Goal: Information Seeking & Learning: Compare options

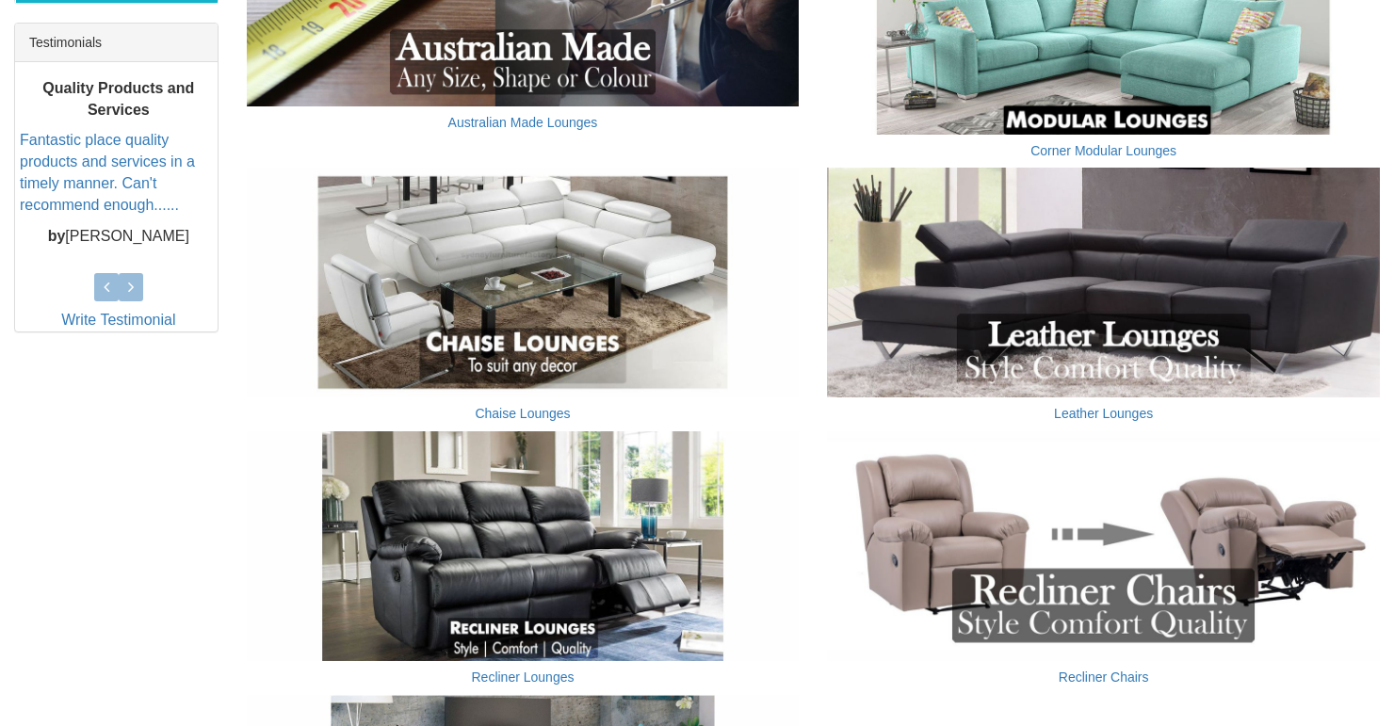
scroll to position [829, 0]
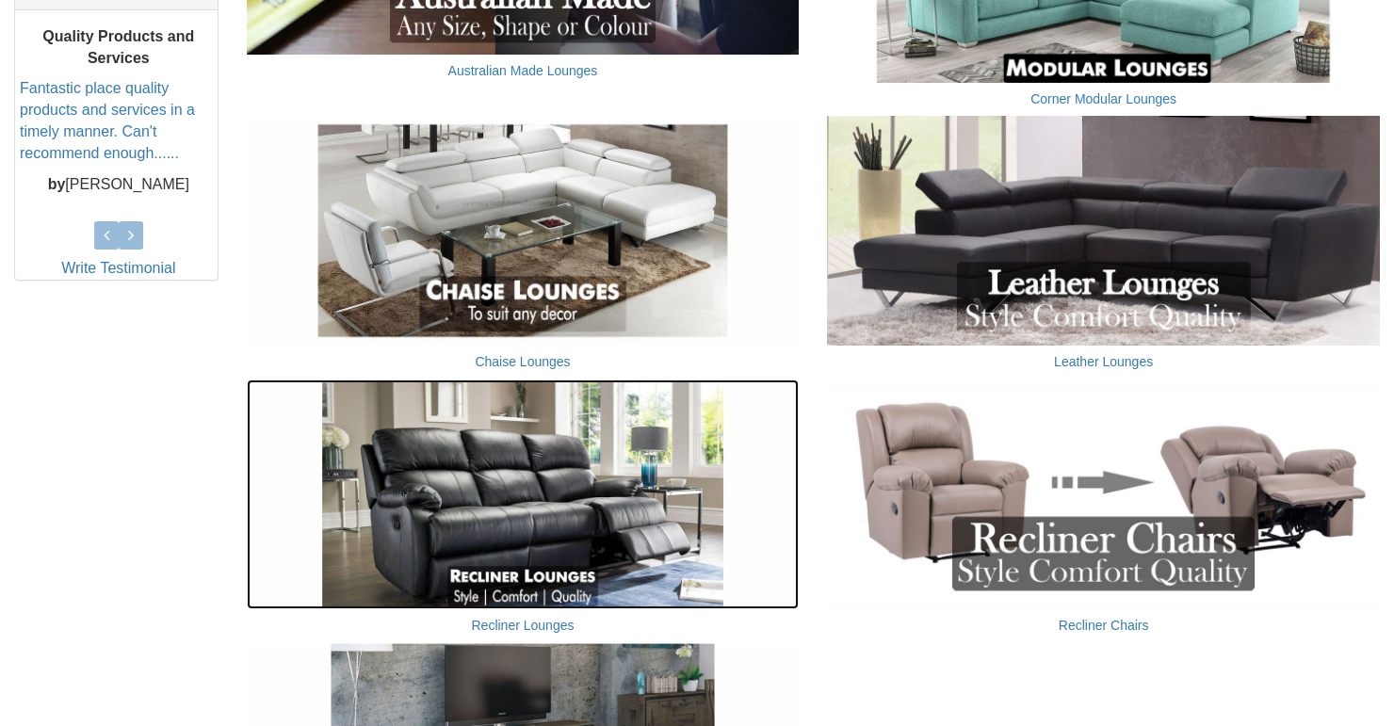
click at [478, 507] on img at bounding box center [523, 495] width 553 height 230
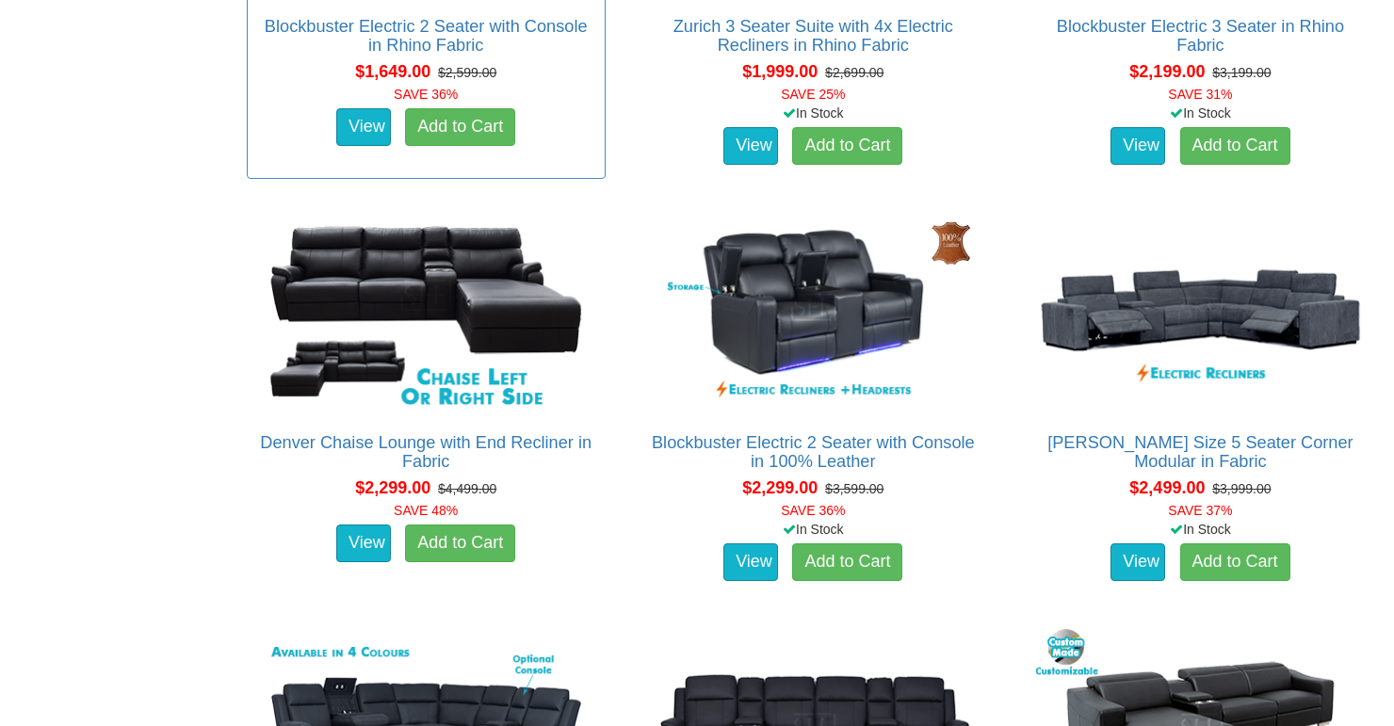
scroll to position [1884, 0]
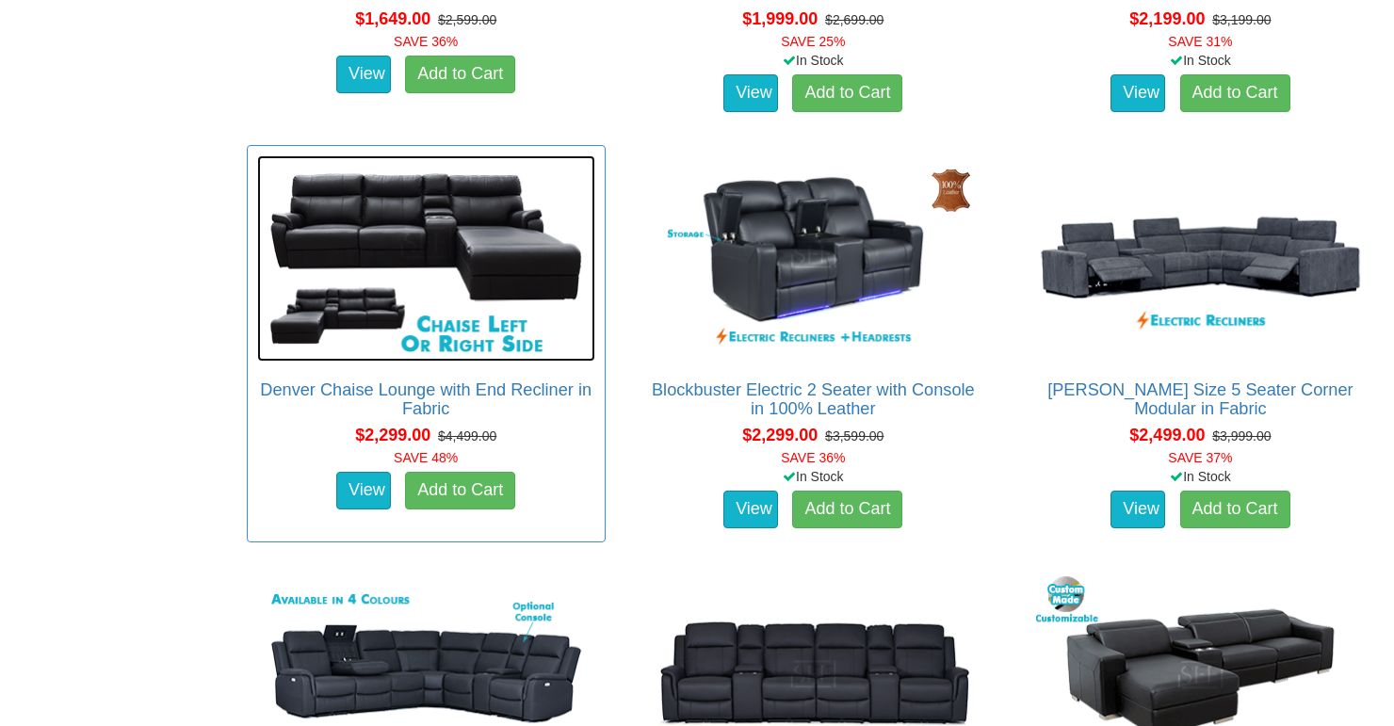
click at [362, 226] on img at bounding box center [426, 258] width 338 height 206
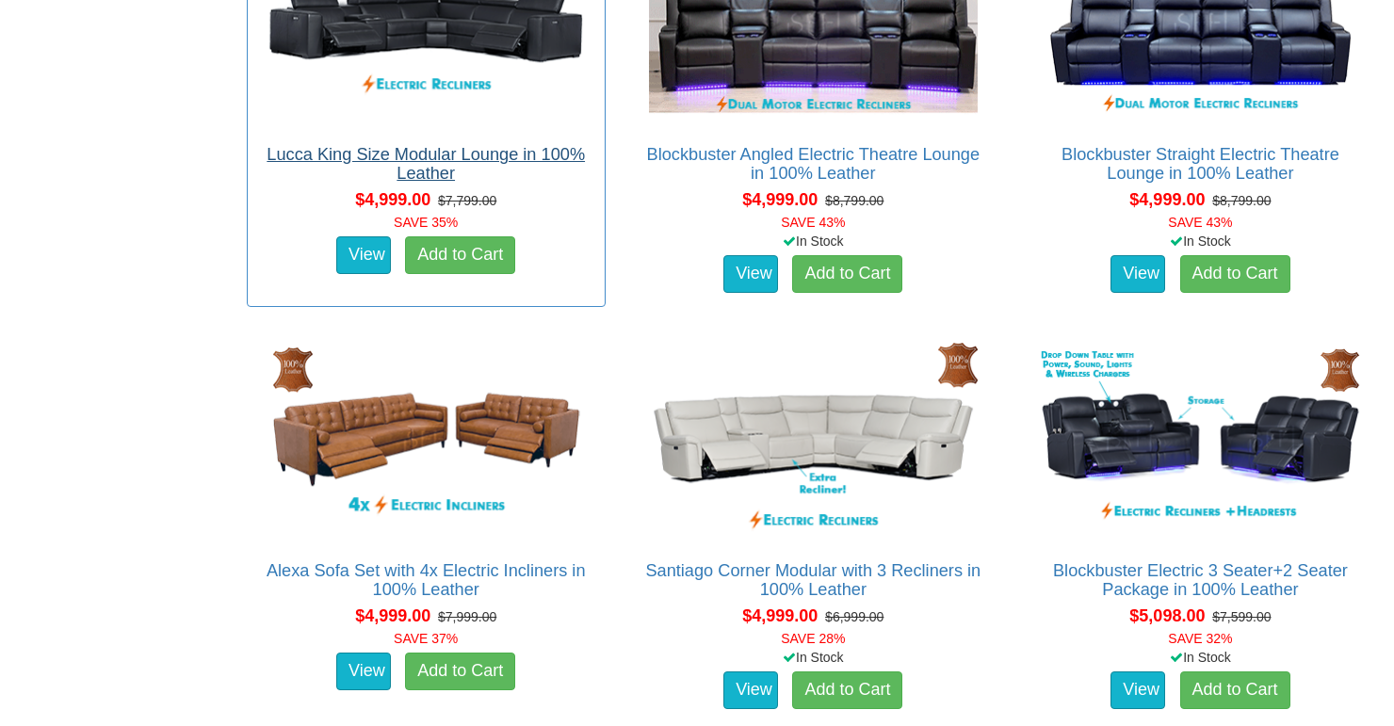
scroll to position [7987, 0]
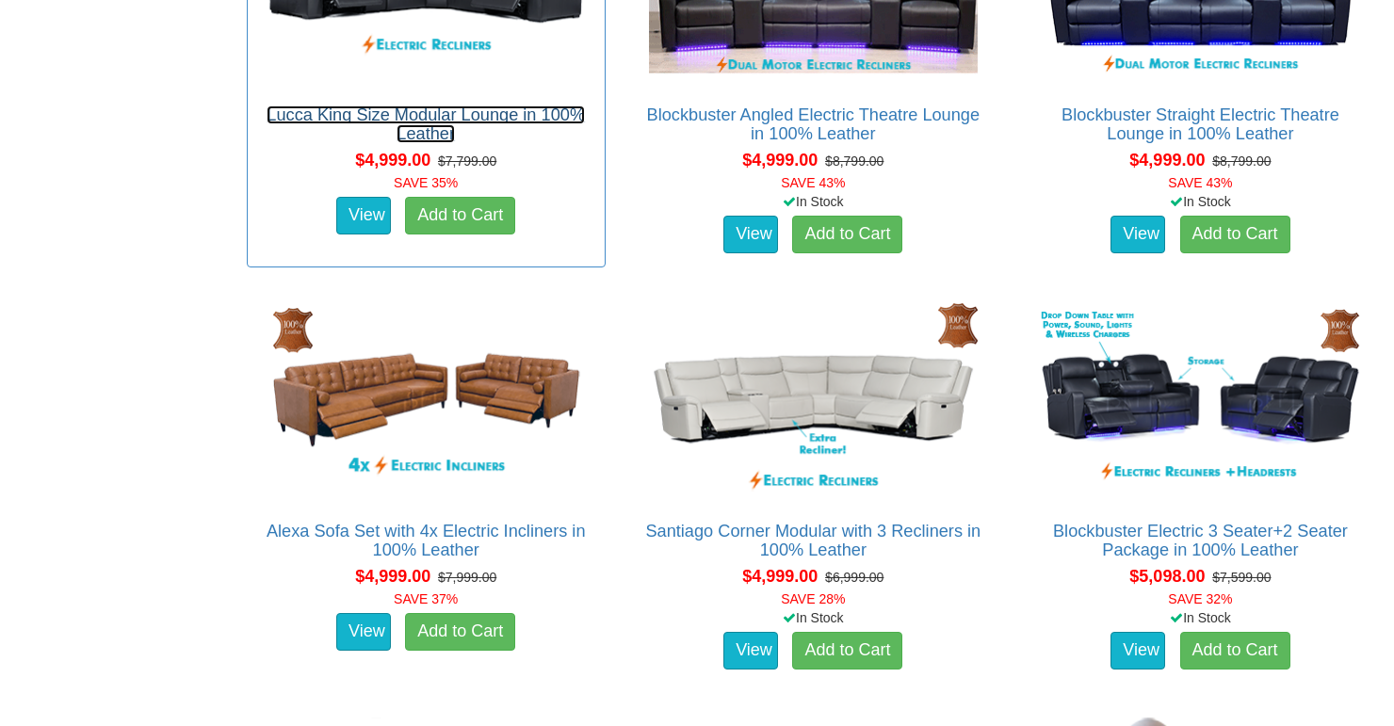
click at [358, 109] on link "Lucca King Size Modular Lounge in 100% Leather" at bounding box center [426, 124] width 318 height 38
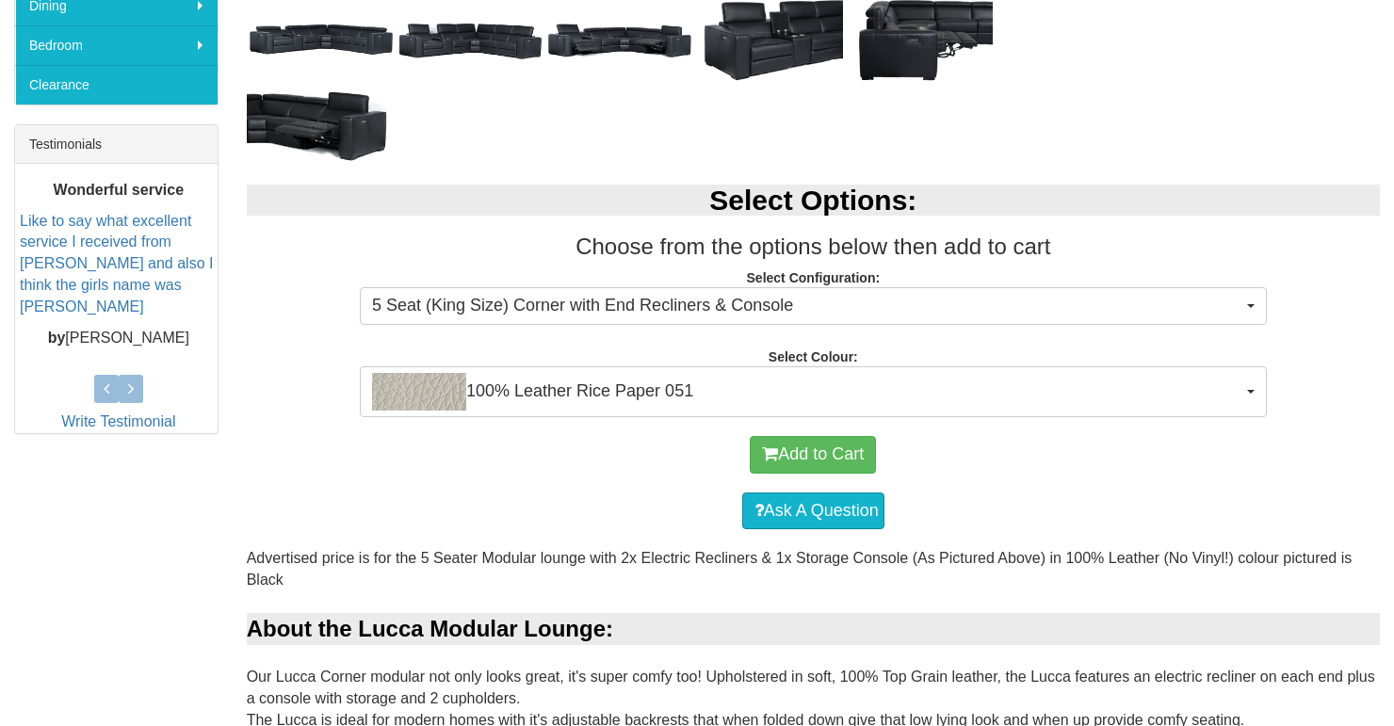
scroll to position [678, 0]
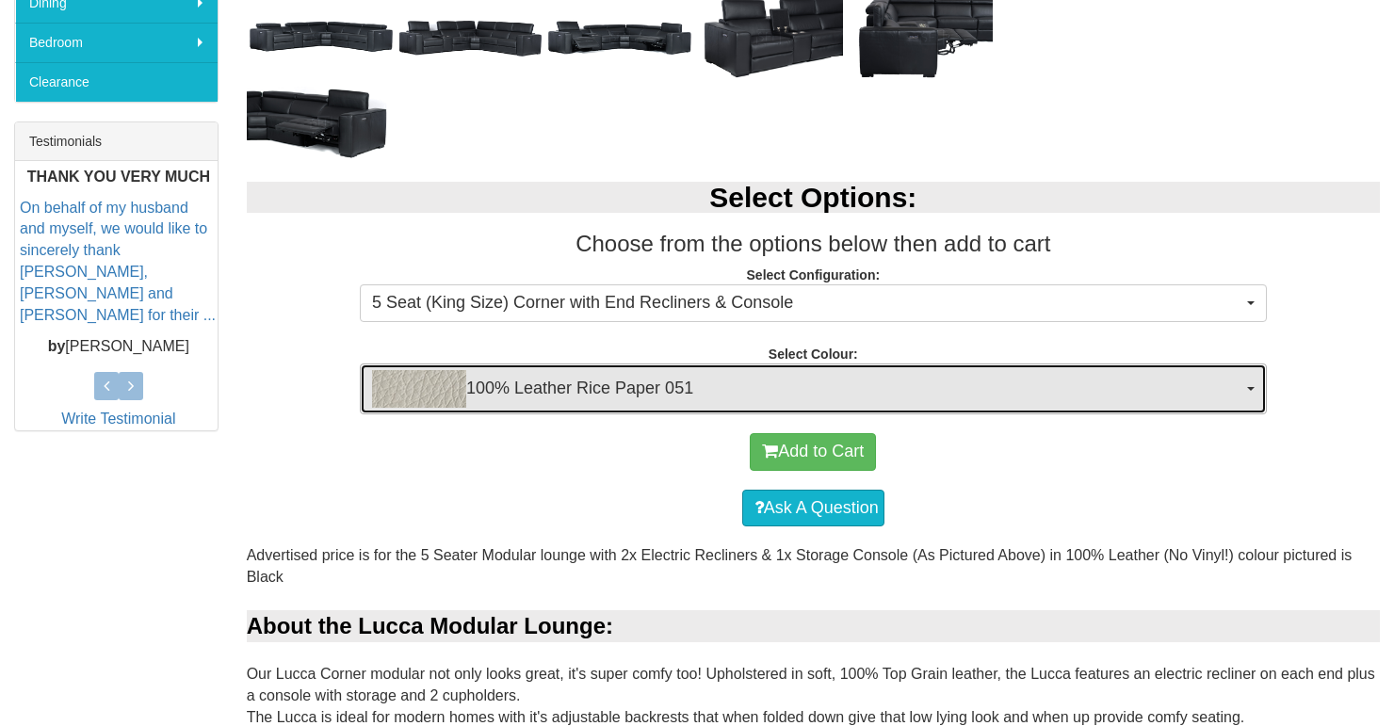
click at [1251, 388] on span "button" at bounding box center [1251, 389] width 8 height 4
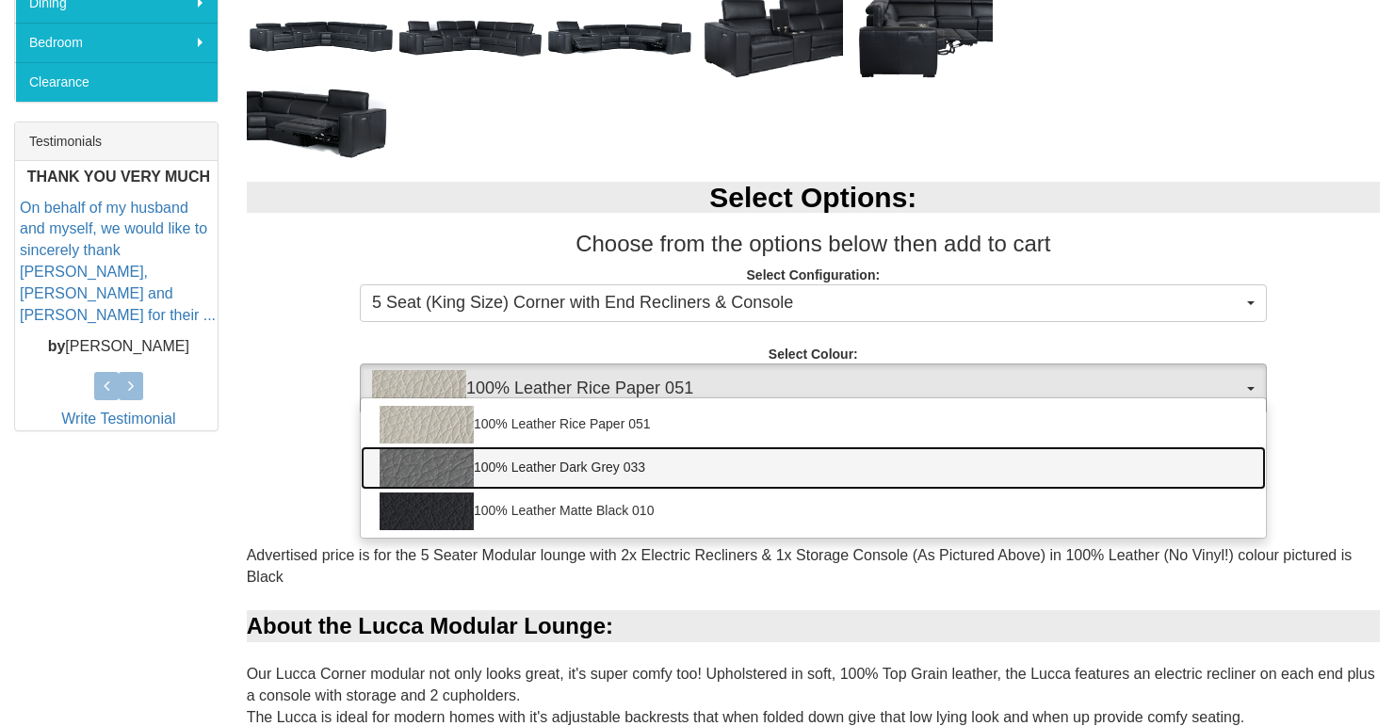
click at [611, 461] on link "100% Leather Dark Grey 033" at bounding box center [813, 467] width 905 height 43
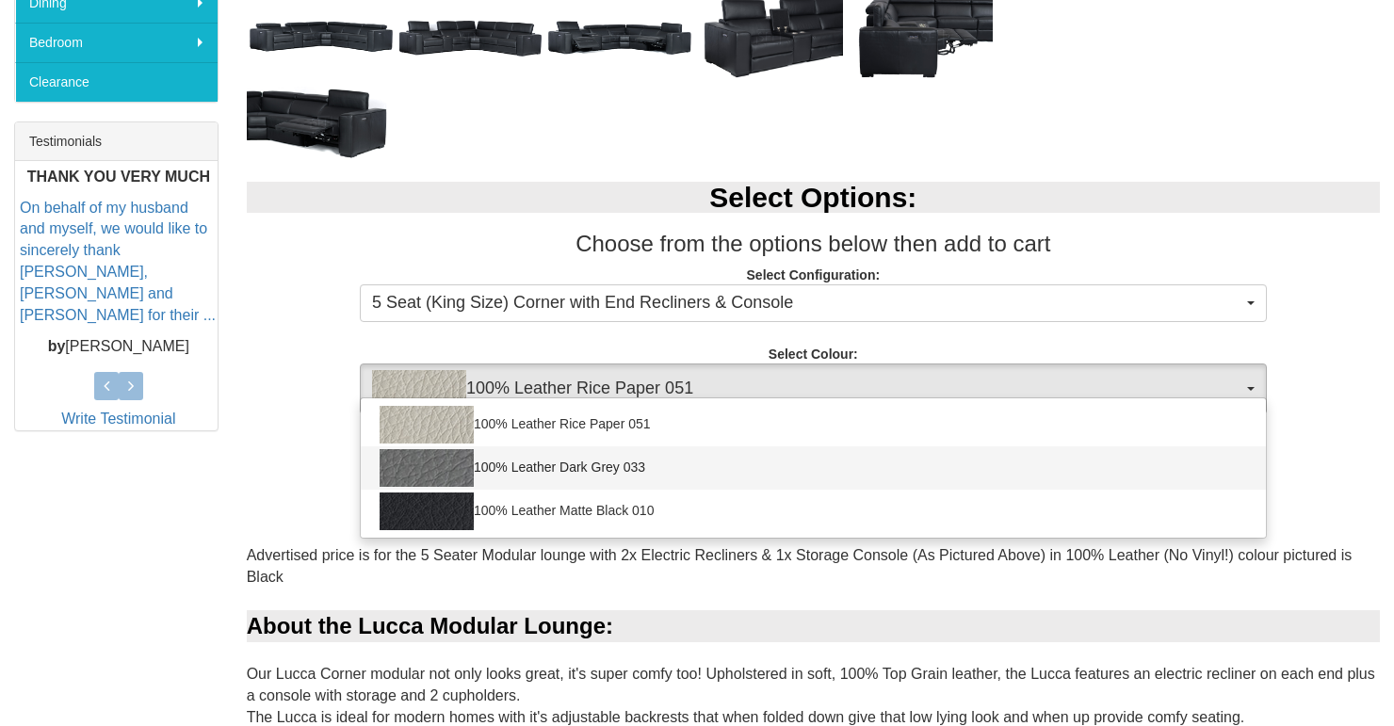
select select "2021"
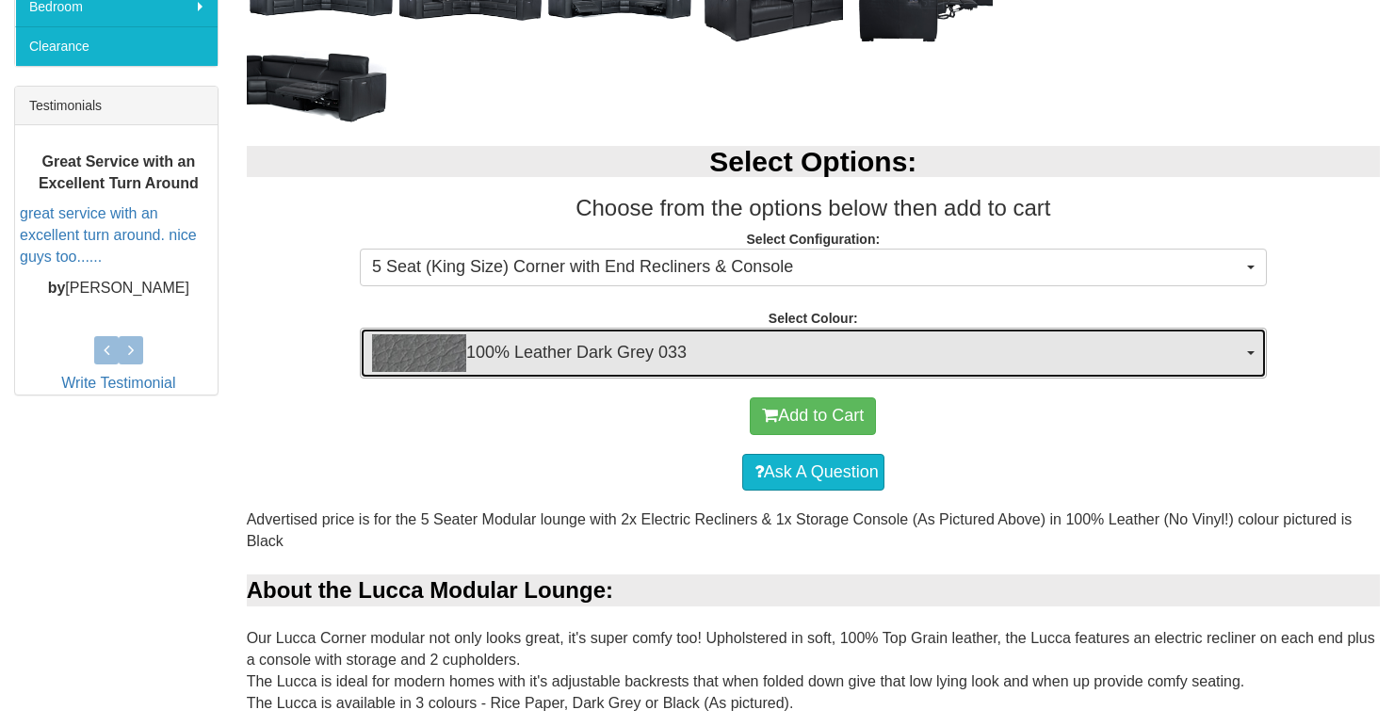
scroll to position [753, 0]
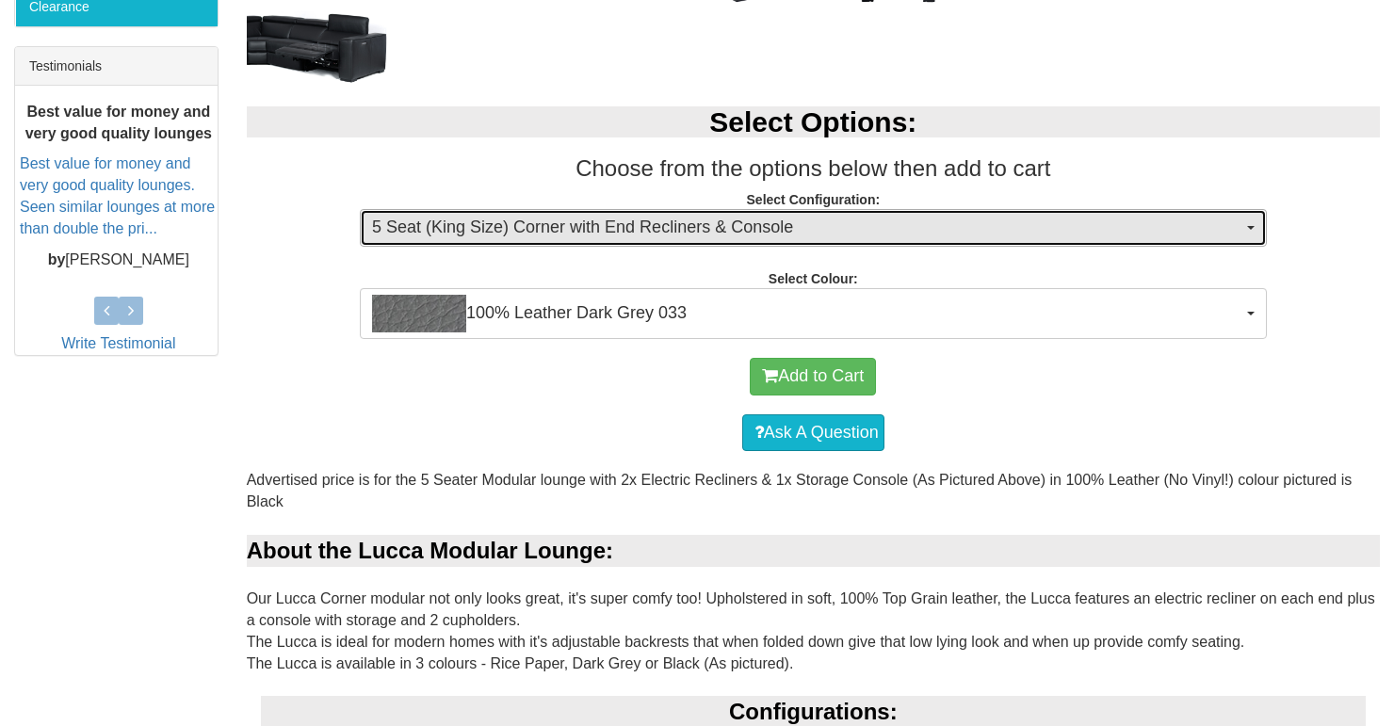
click at [1252, 228] on span "button" at bounding box center [1251, 228] width 8 height 4
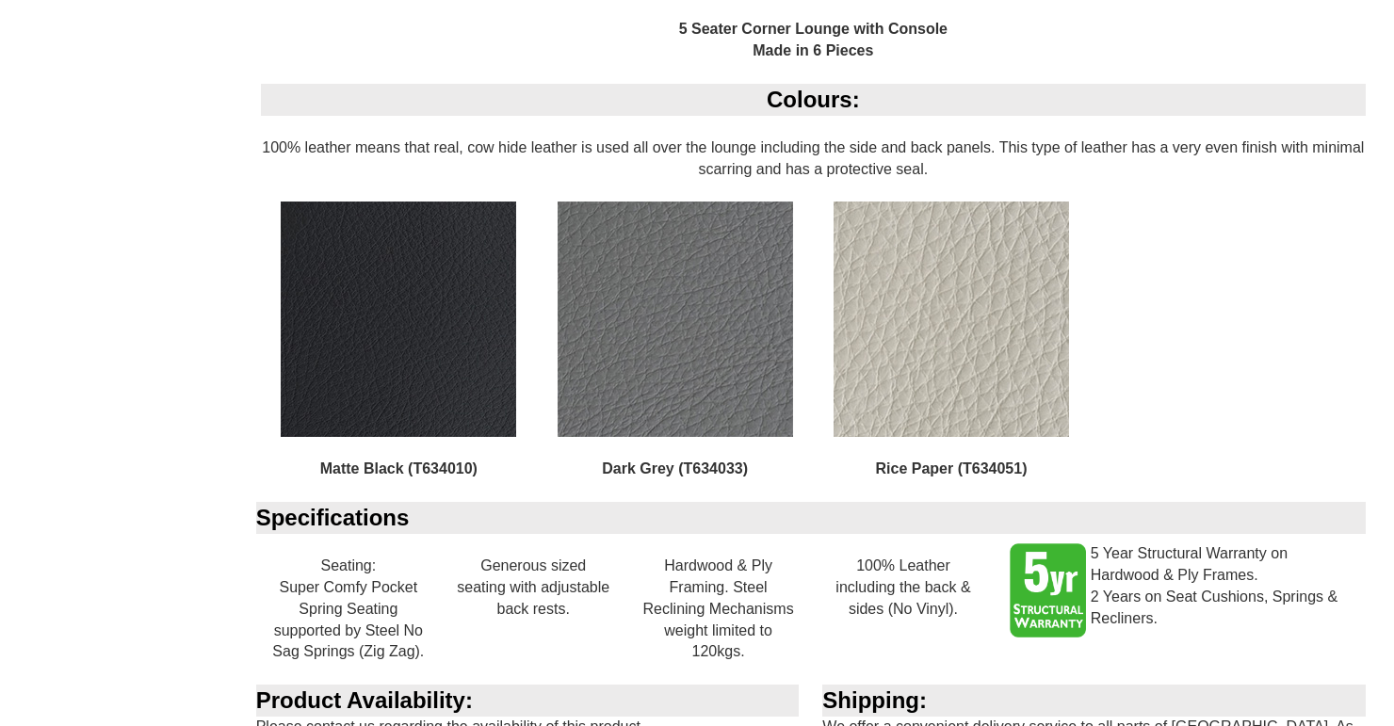
scroll to position [1850, 0]
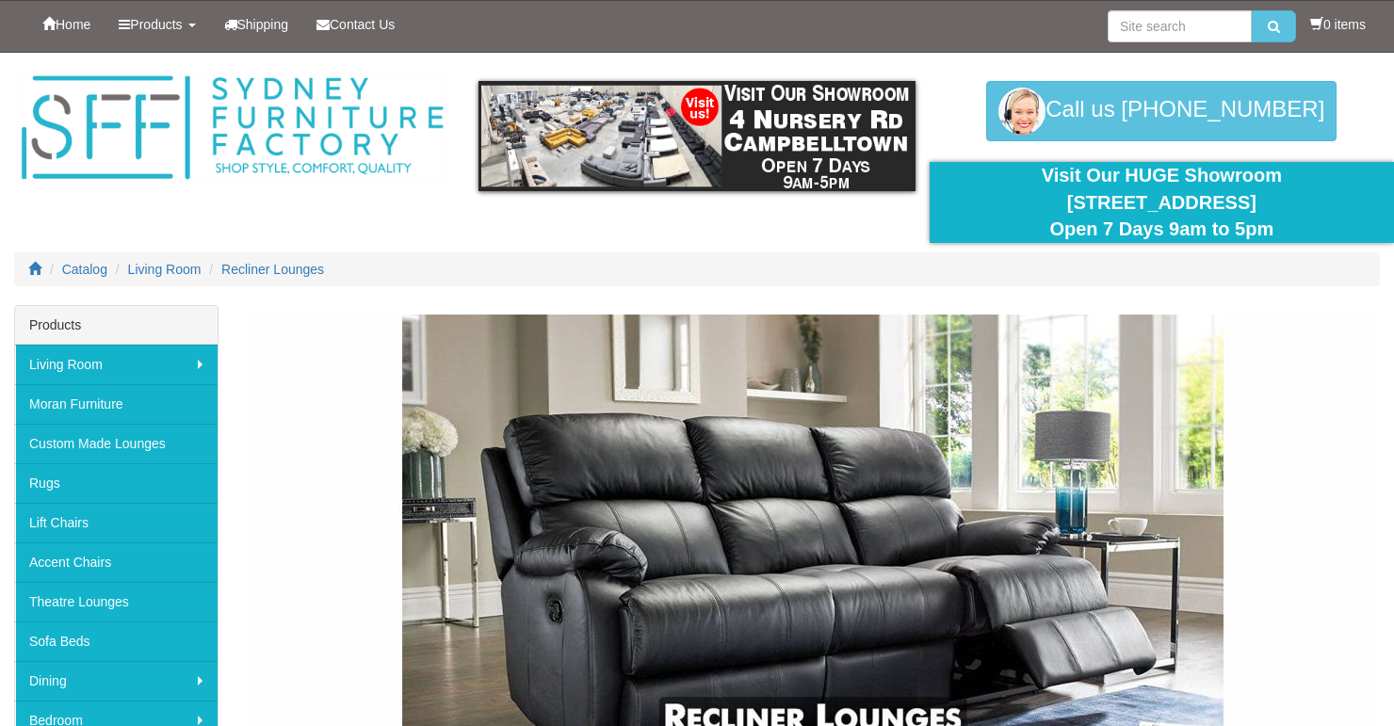
scroll to position [7987, 0]
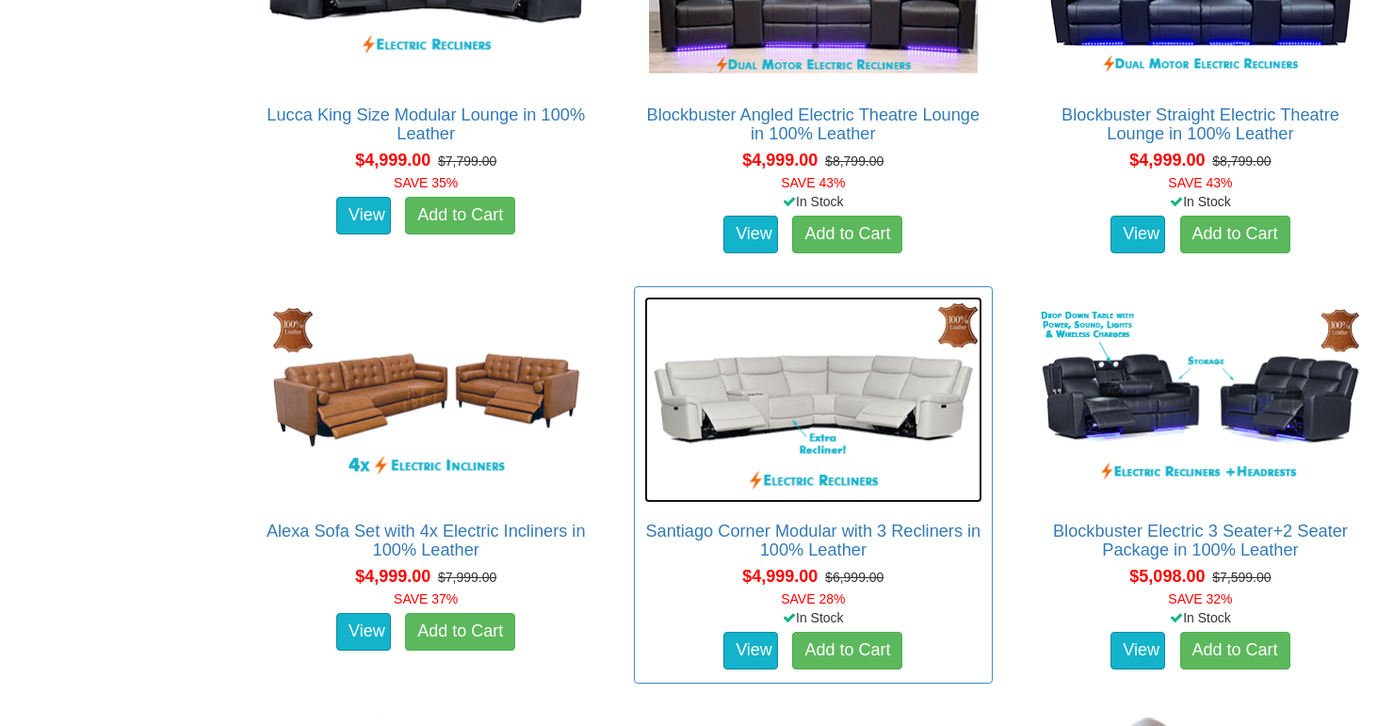
click at [753, 386] on img at bounding box center [813, 400] width 338 height 206
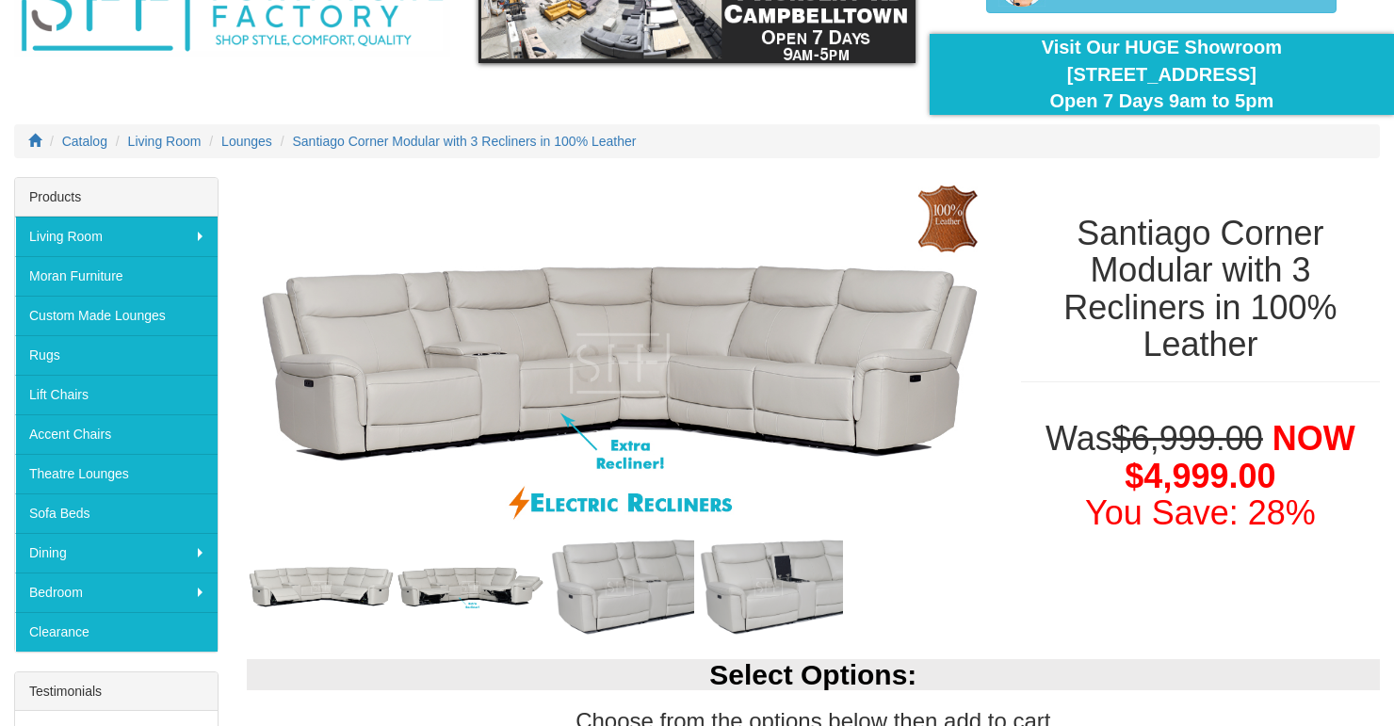
scroll to position [119, 0]
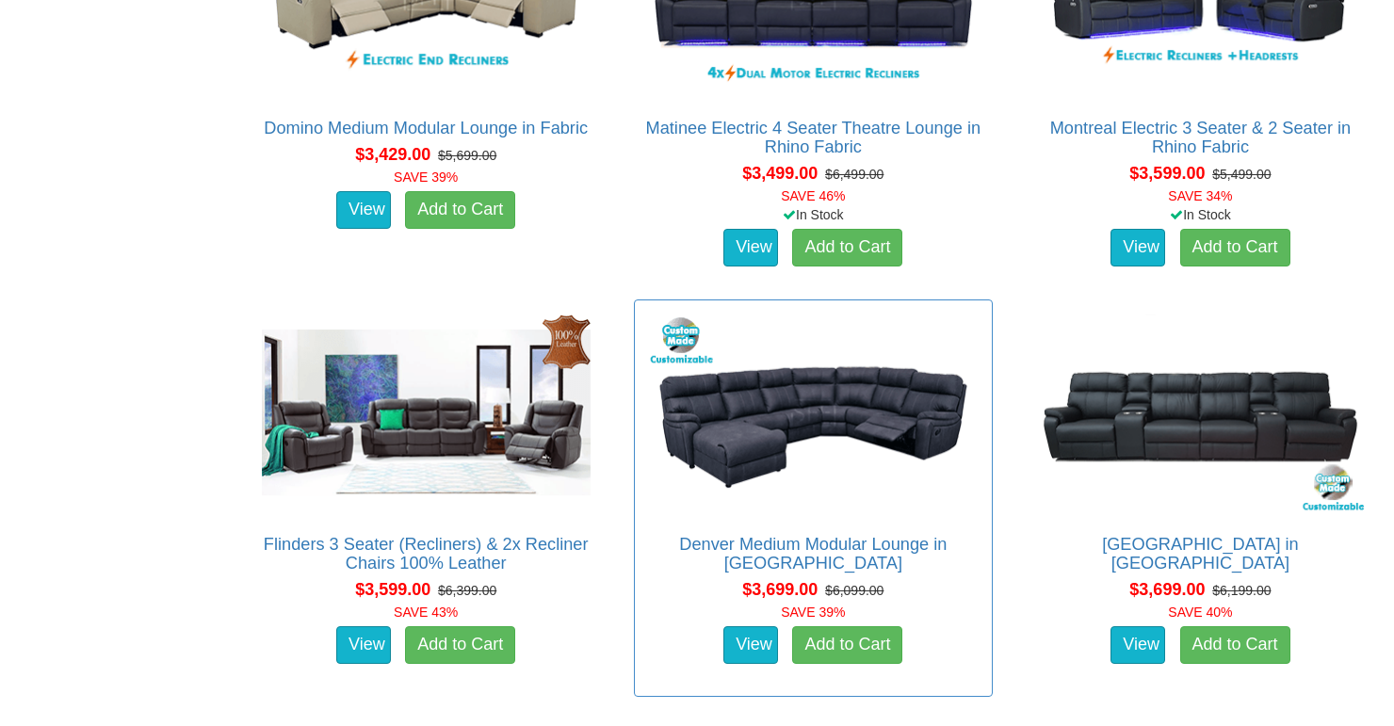
scroll to position [4225, 0]
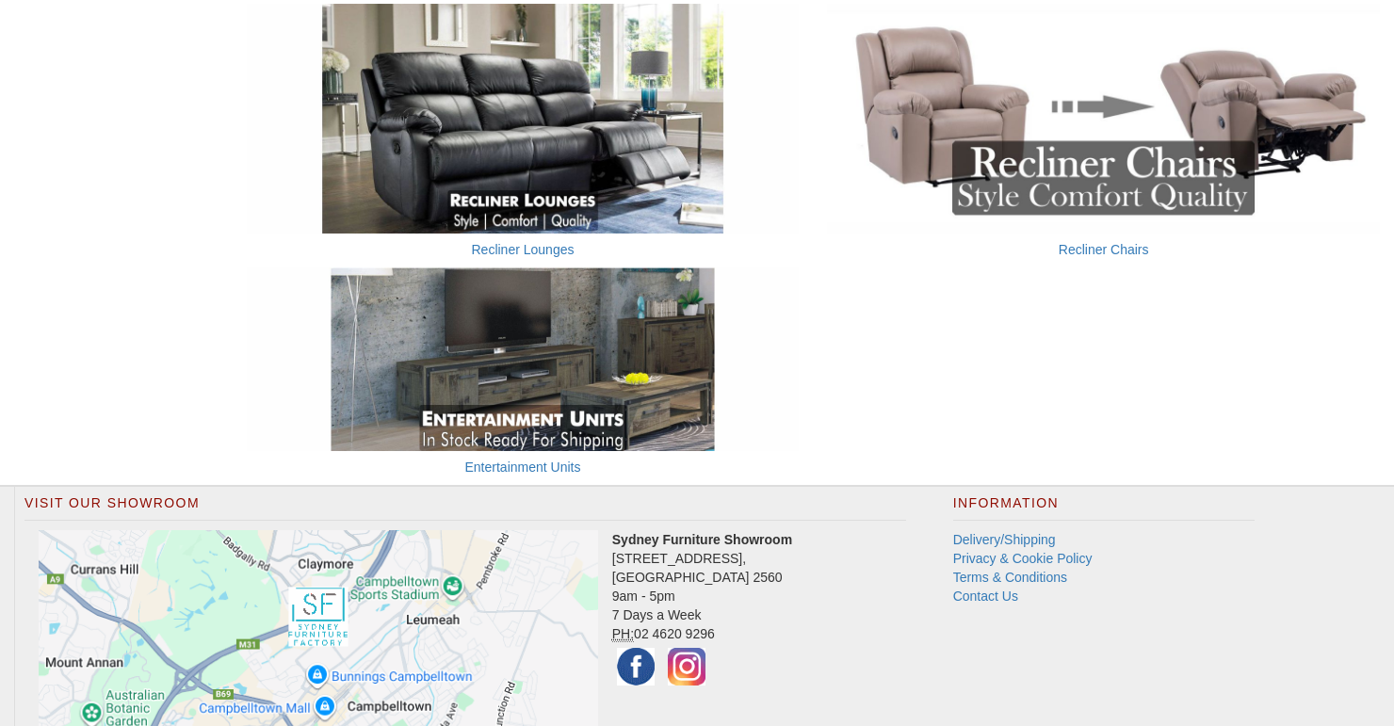
scroll to position [1206, 0]
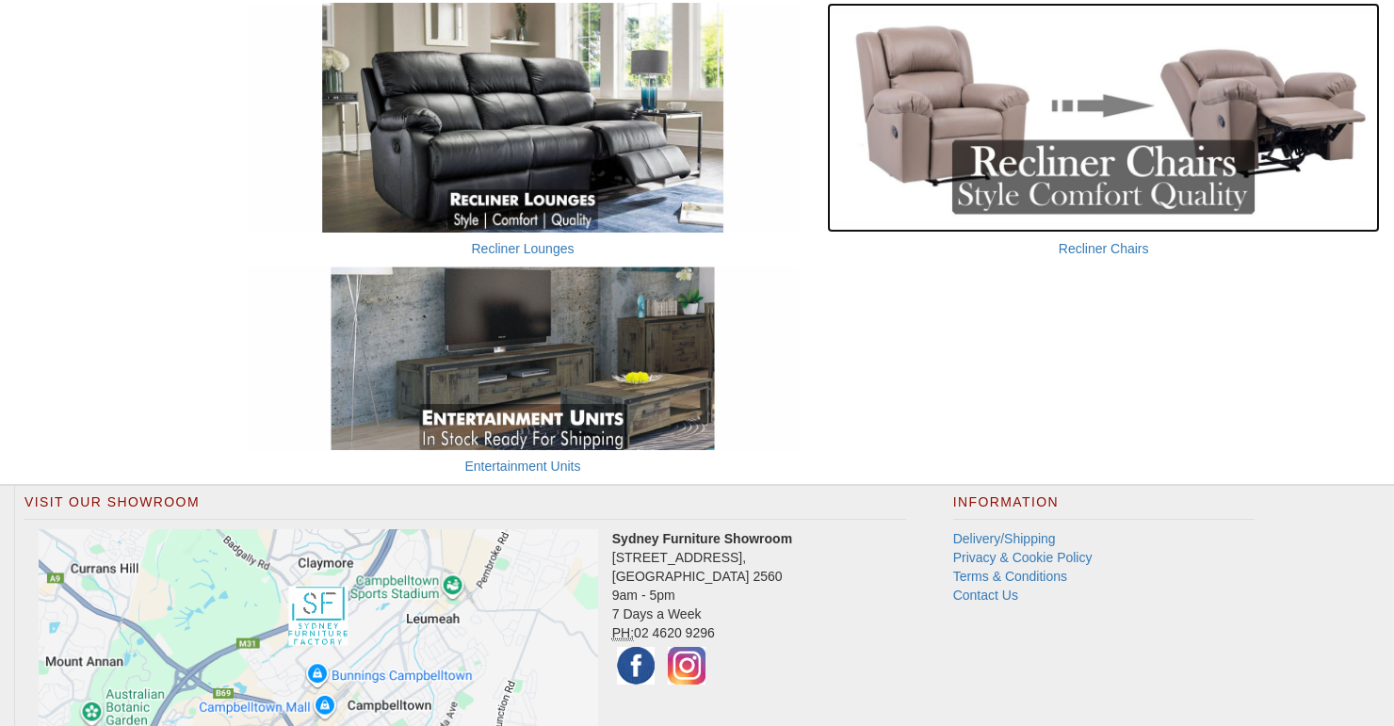
click at [1080, 170] on img at bounding box center [1103, 118] width 553 height 230
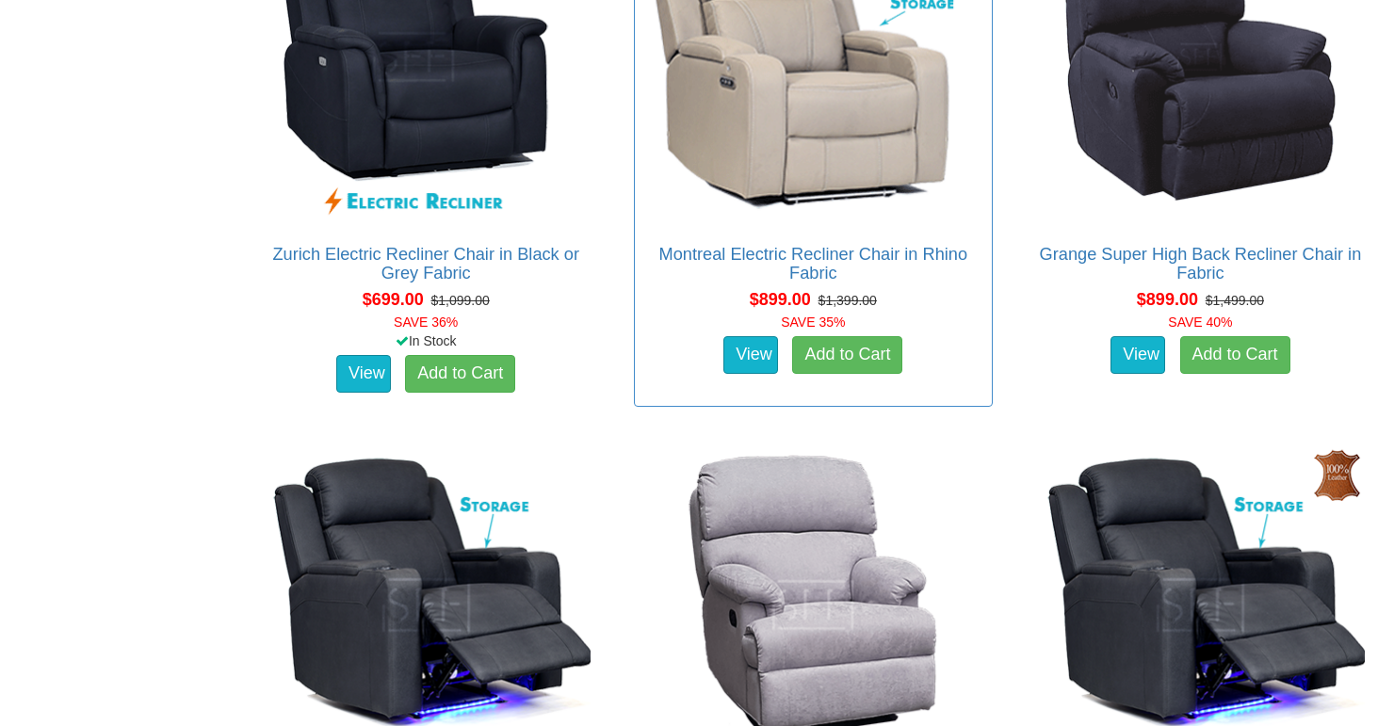
scroll to position [863, 0]
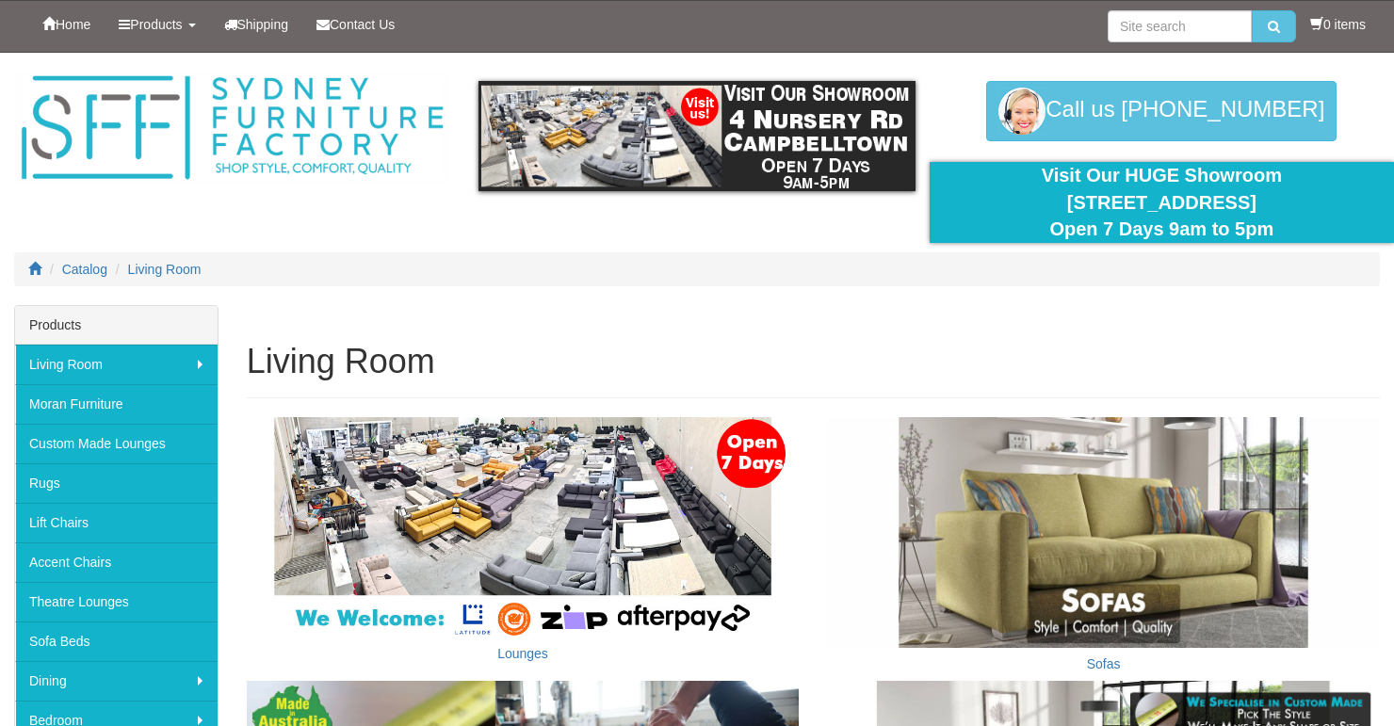
scroll to position [1206, 0]
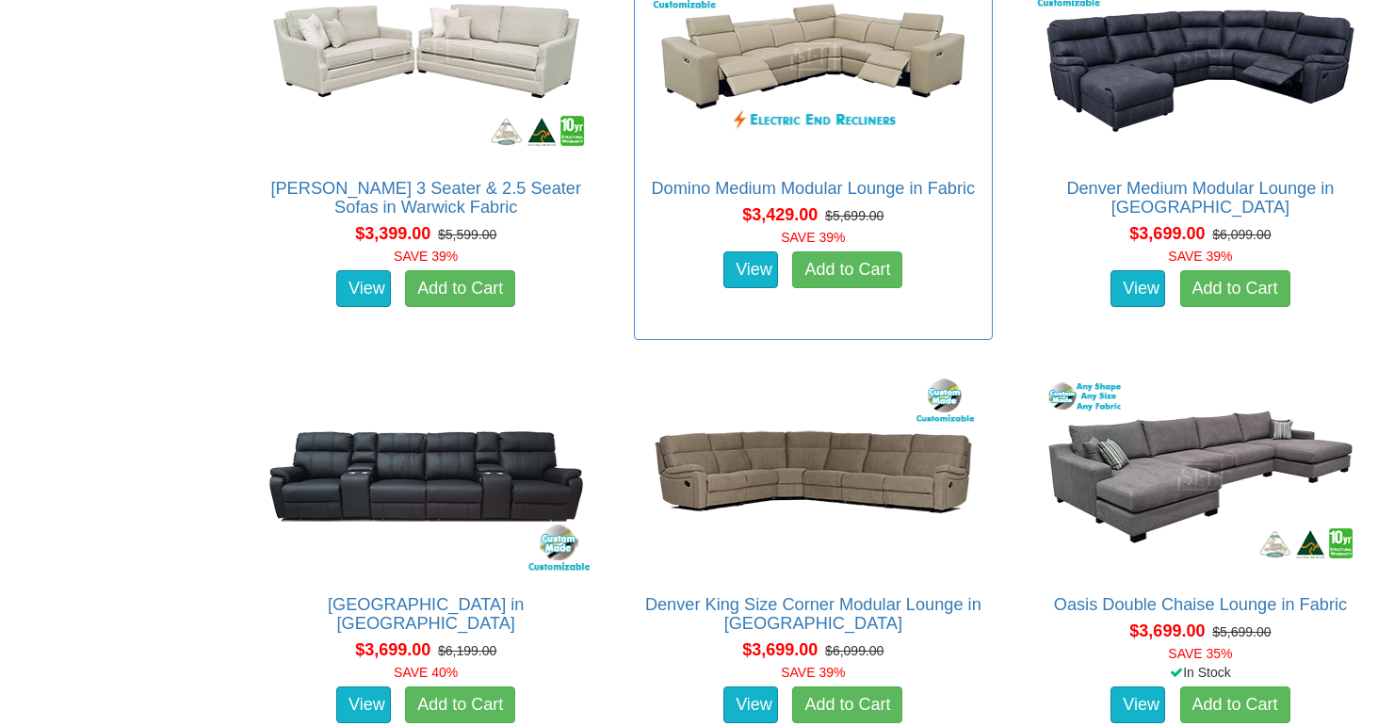
scroll to position [6062, 0]
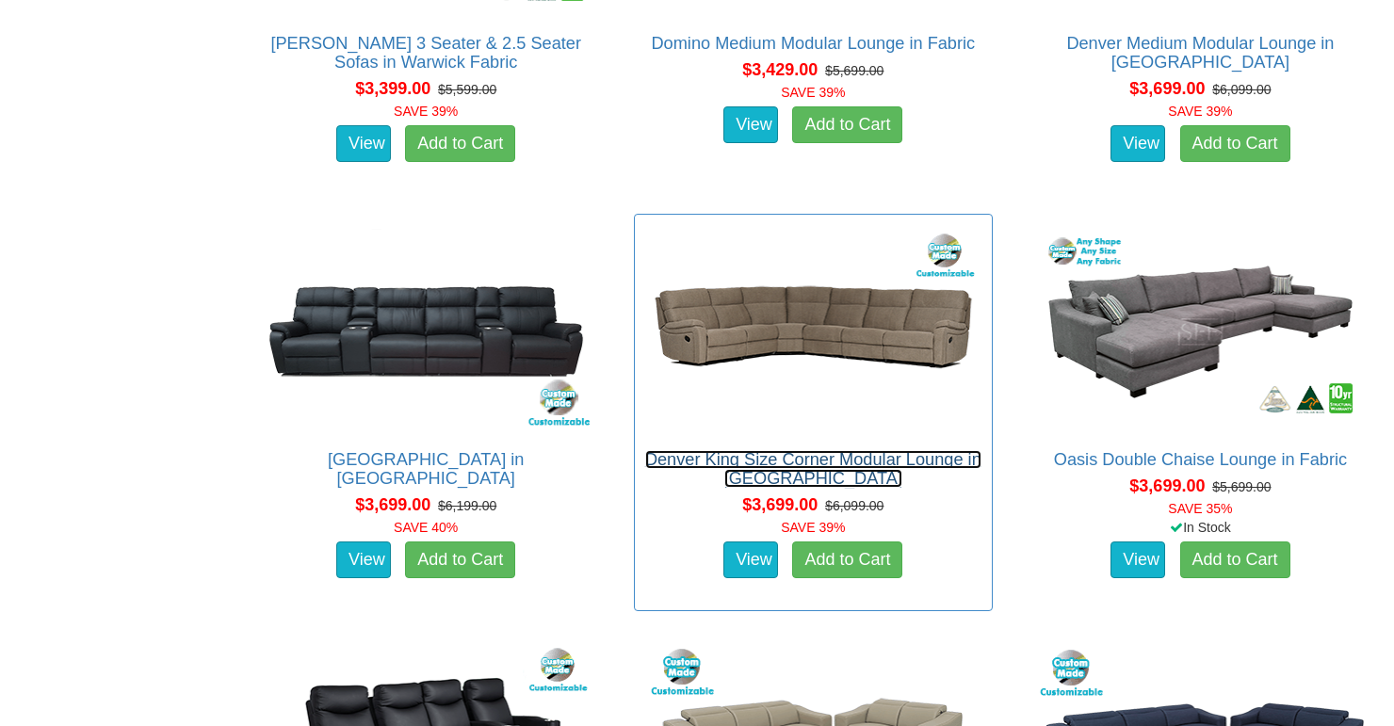
click at [916, 461] on link "Denver King Size Corner Modular Lounge in [GEOGRAPHIC_DATA]" at bounding box center [813, 469] width 336 height 38
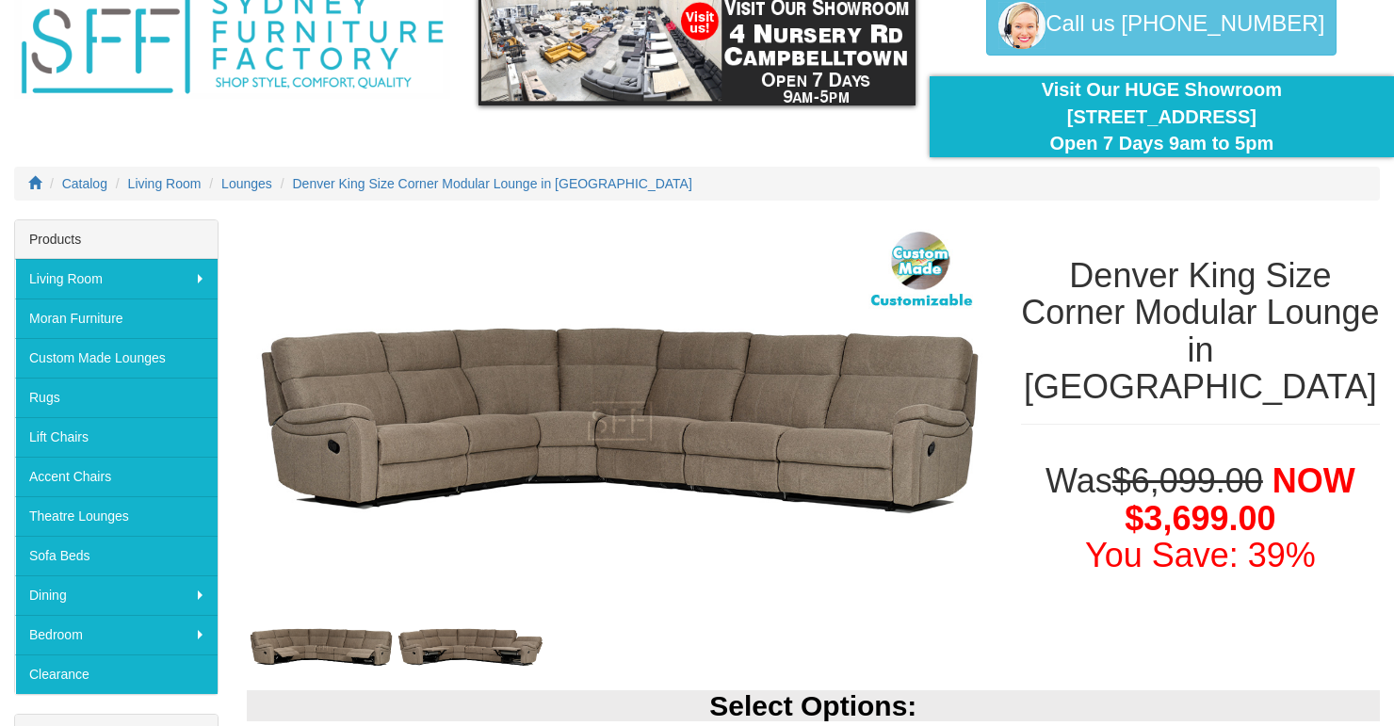
scroll to position [75, 0]
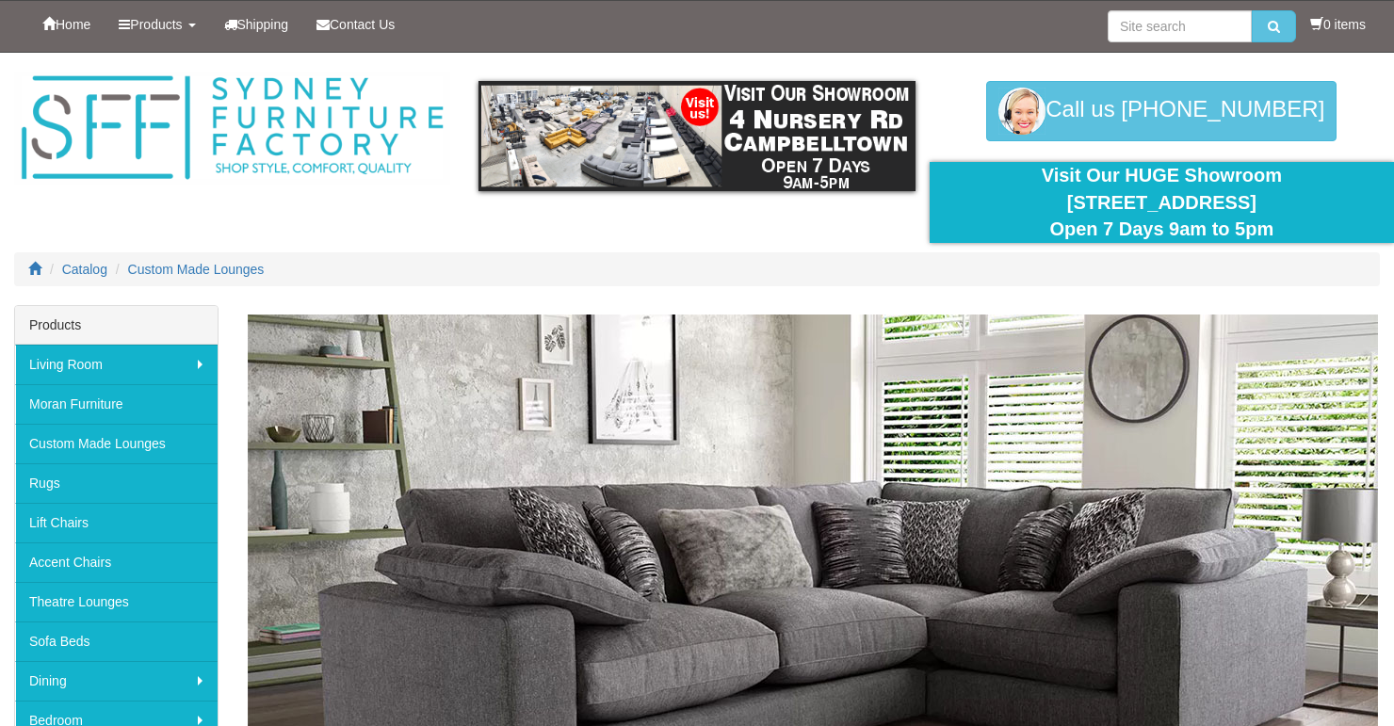
scroll to position [6062, 0]
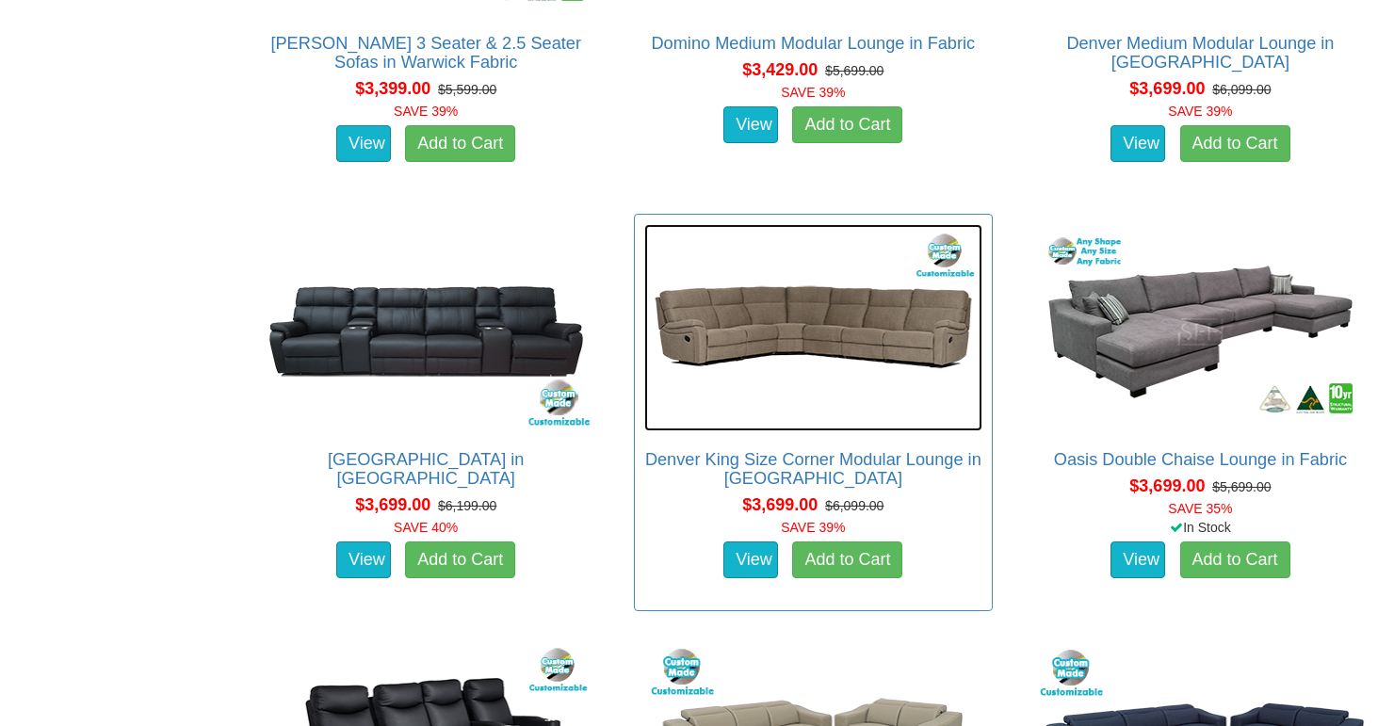
click at [833, 329] on img at bounding box center [813, 327] width 338 height 206
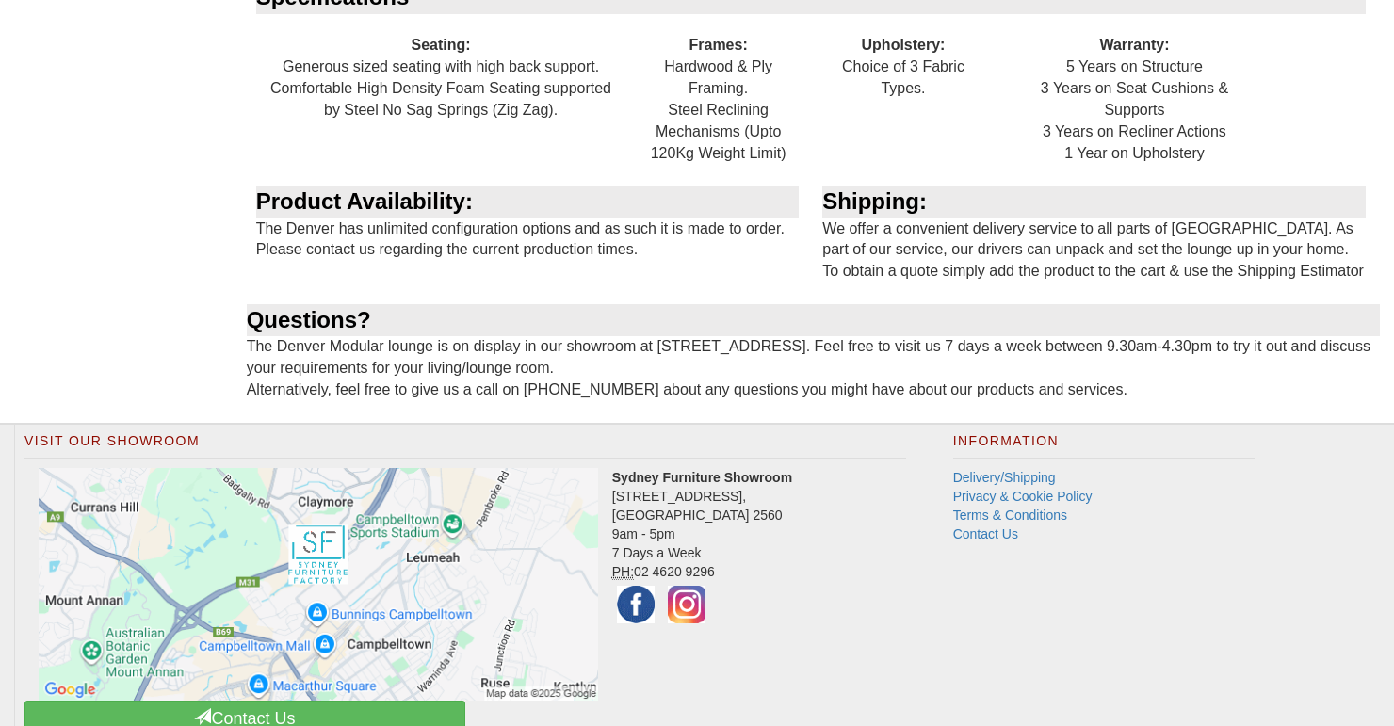
scroll to position [4013, 0]
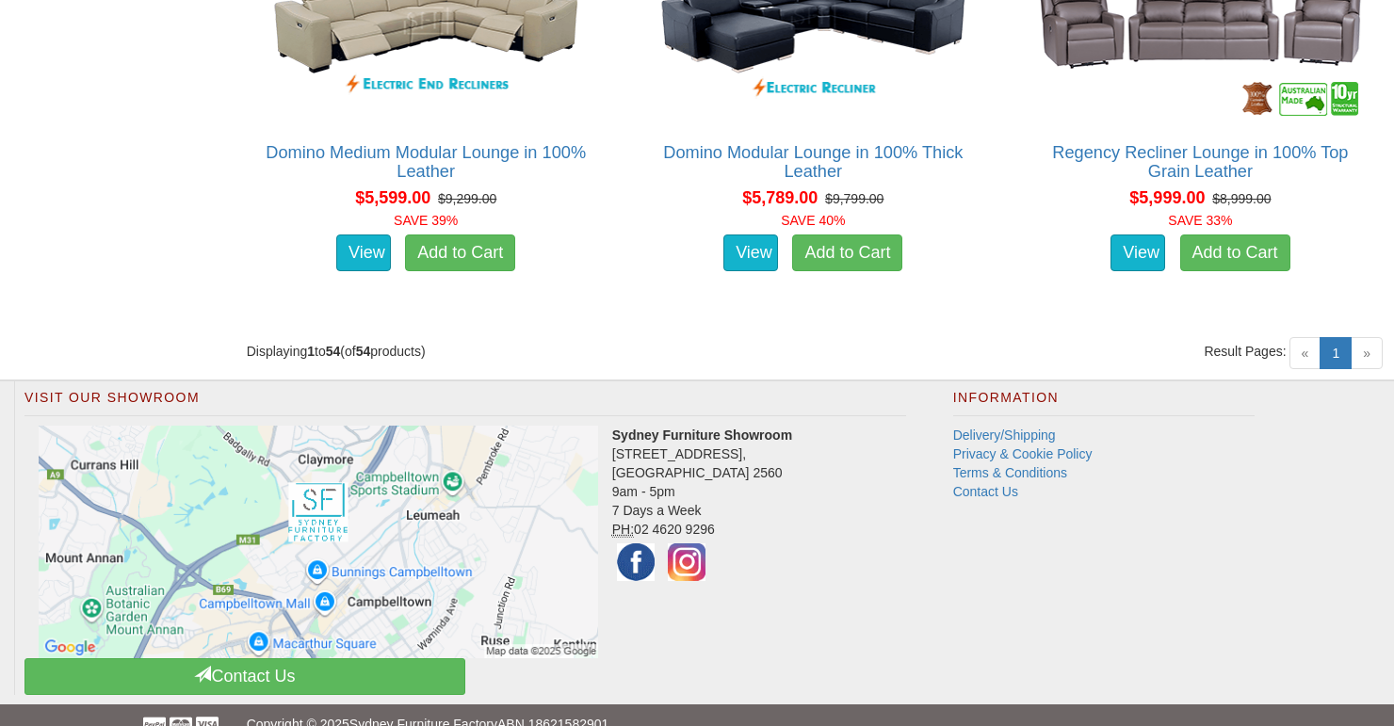
scroll to position [8474, 0]
